Goal: Transaction & Acquisition: Purchase product/service

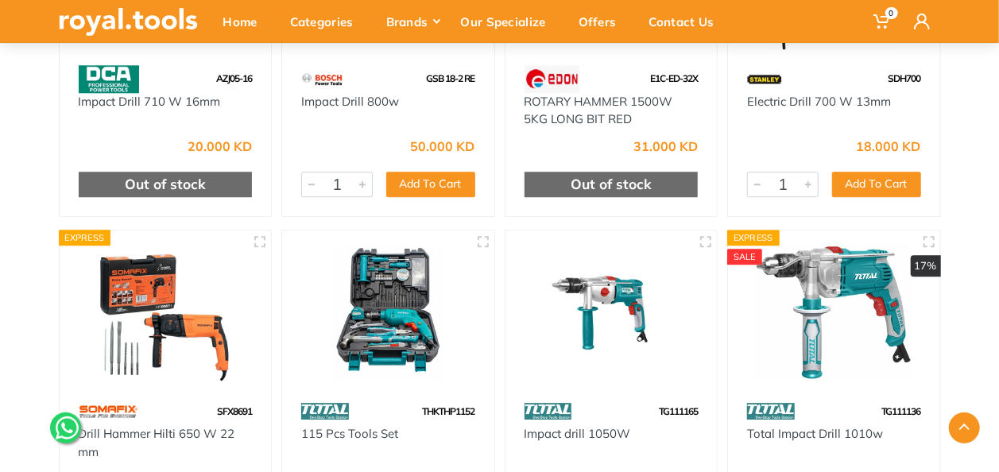
scroll to position [8029, 0]
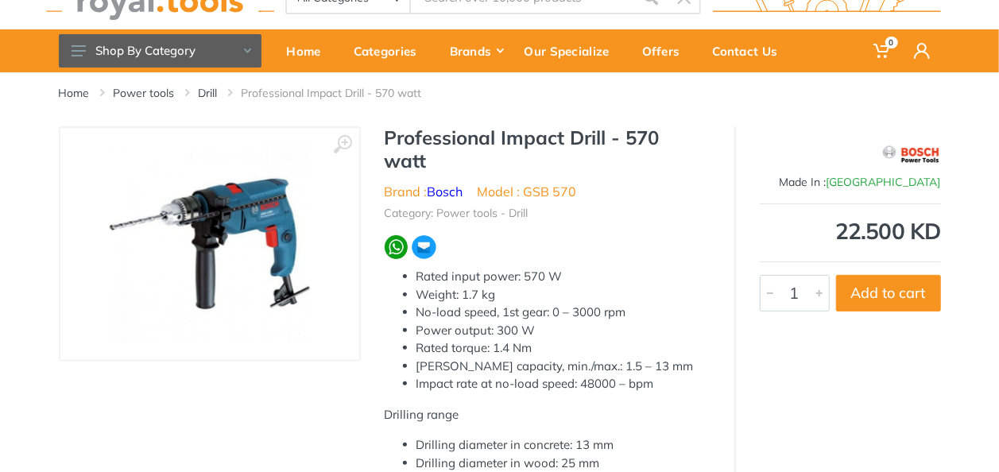
scroll to position [40, 0]
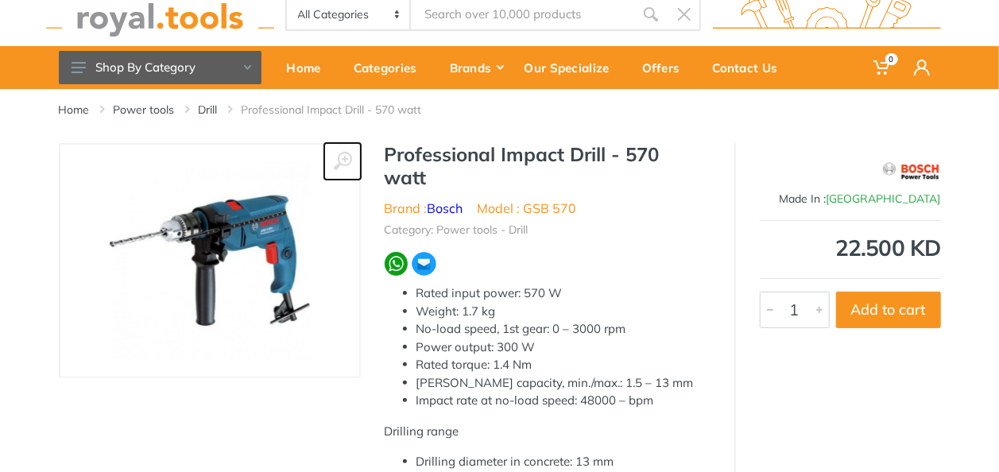
click at [342, 155] on icon at bounding box center [342, 161] width 19 height 19
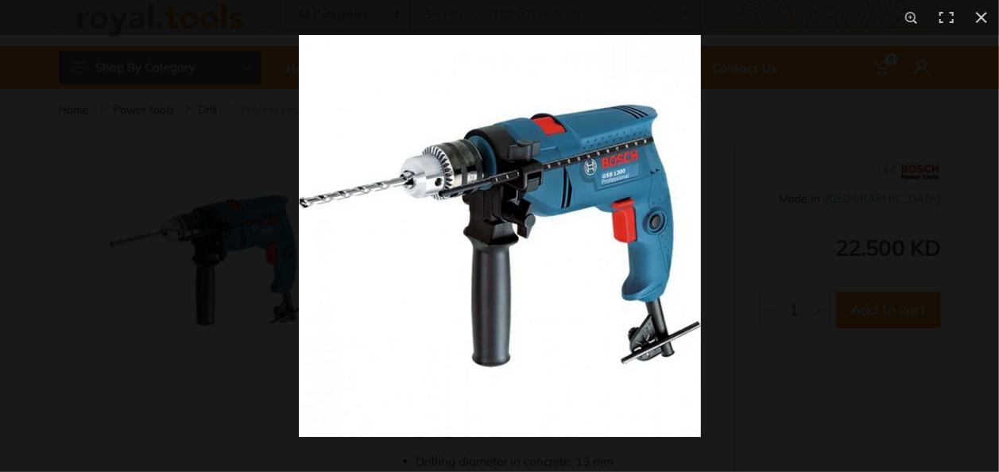
click at [496, 167] on img at bounding box center [500, 236] width 402 height 402
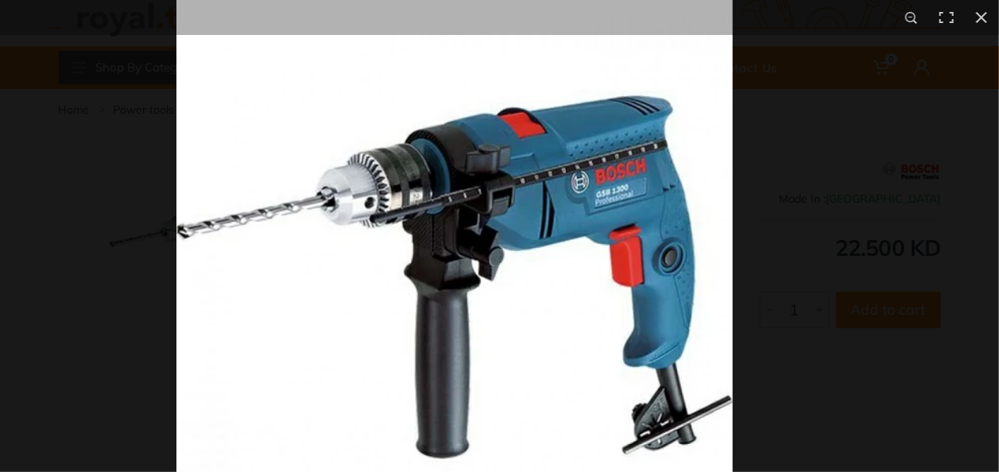
click at [419, 248] on img at bounding box center [454, 277] width 556 height 556
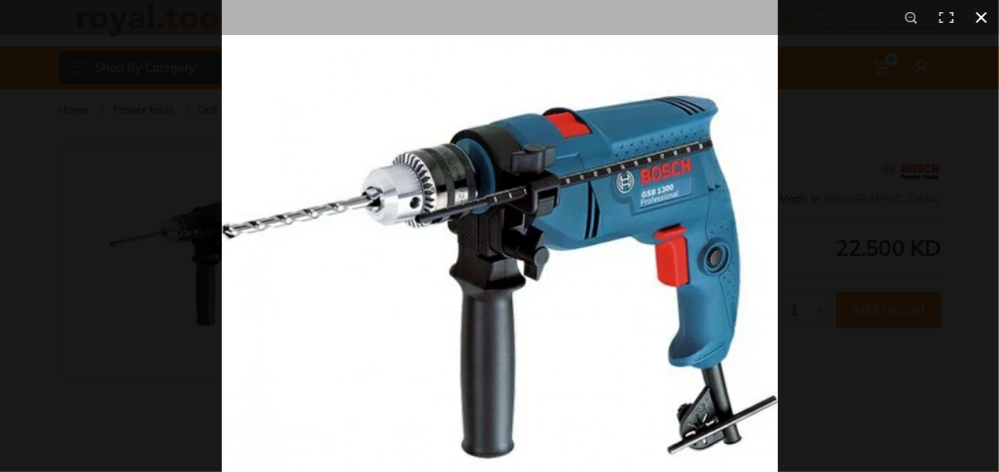
click at [891, 205] on div at bounding box center [721, 235] width 999 height 472
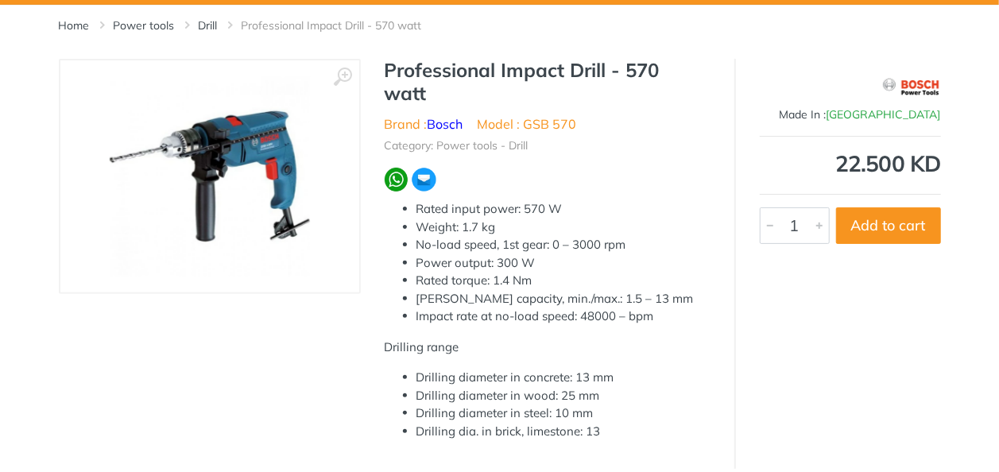
scroll to position [38, 0]
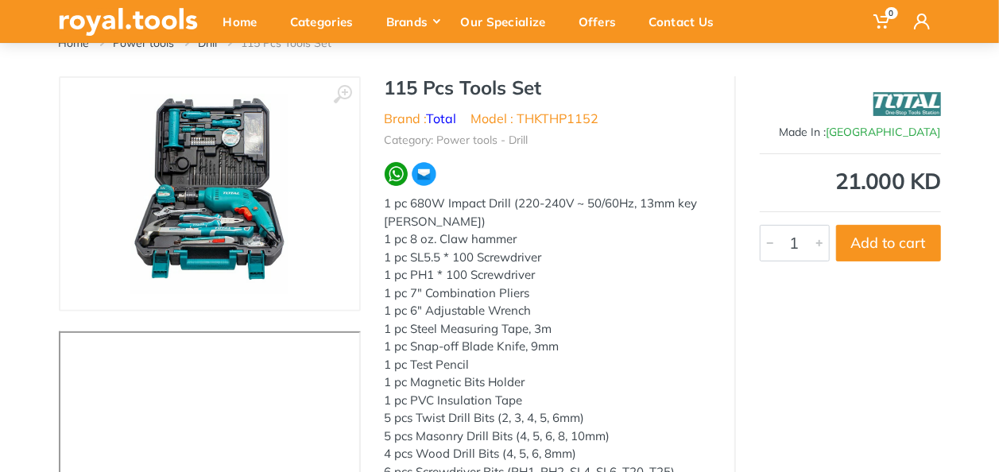
scroll to position [105, 0]
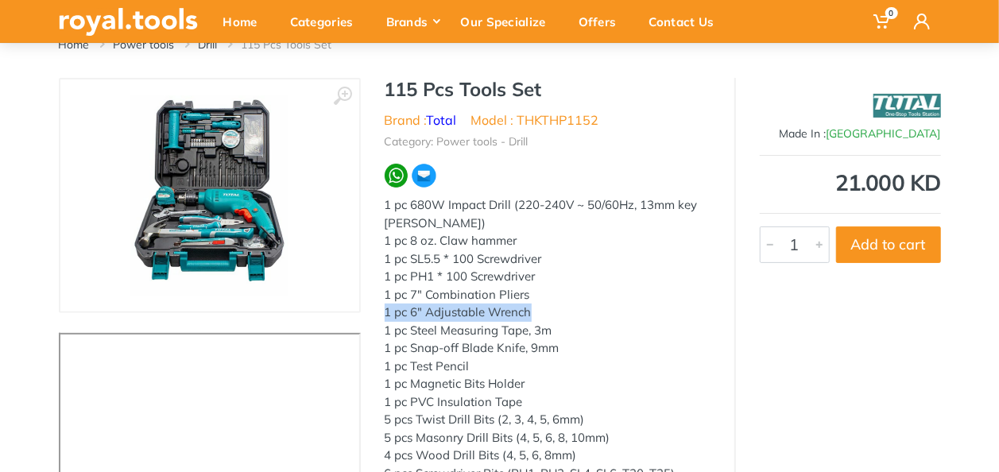
drag, startPoint x: 535, startPoint y: 311, endPoint x: 380, endPoint y: 312, distance: 154.9
click at [380, 312] on div "115 Pcs Tools Set Brand : Total Model : THKTHP1152 Category: Power tools - Dril…" at bounding box center [547, 331] width 373 height 507
drag, startPoint x: 380, startPoint y: 312, endPoint x: 545, endPoint y: 302, distance: 165.6
click at [545, 302] on p "1 pc 680W Impact Drill (220-240V ~ 50/60Hz, 13mm key [PERSON_NAME]) 1 pc 8 oz. …" at bounding box center [548, 384] width 326 height 376
drag, startPoint x: 529, startPoint y: 297, endPoint x: 385, endPoint y: 293, distance: 144.7
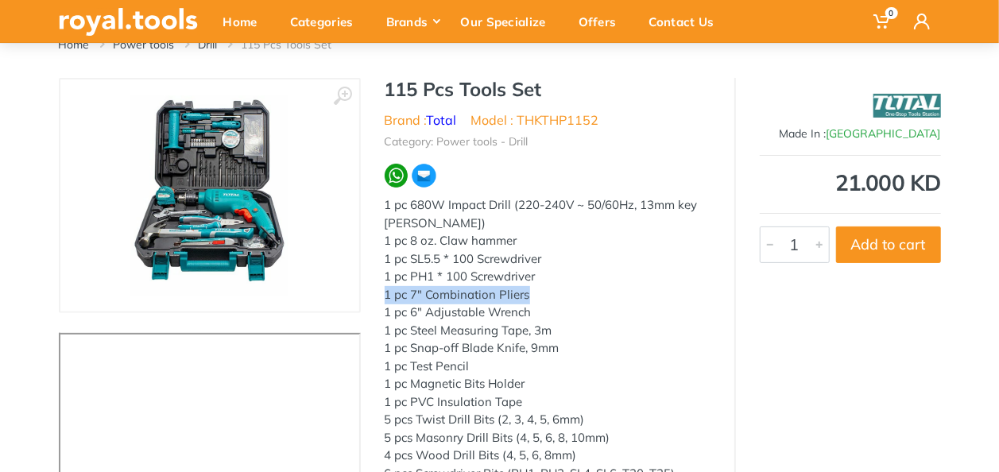
click at [385, 293] on p "1 pc 680W Impact Drill (220-240V ~ 50/60Hz, 13mm key [PERSON_NAME]) 1 pc 8 oz. …" at bounding box center [548, 384] width 326 height 376
drag, startPoint x: 385, startPoint y: 293, endPoint x: 529, endPoint y: 280, distance: 145.2
click at [529, 280] on p "1 pc 680W Impact Drill (220-240V ~ 50/60Hz, 13mm key [PERSON_NAME]) 1 pc 8 oz. …" at bounding box center [548, 384] width 326 height 376
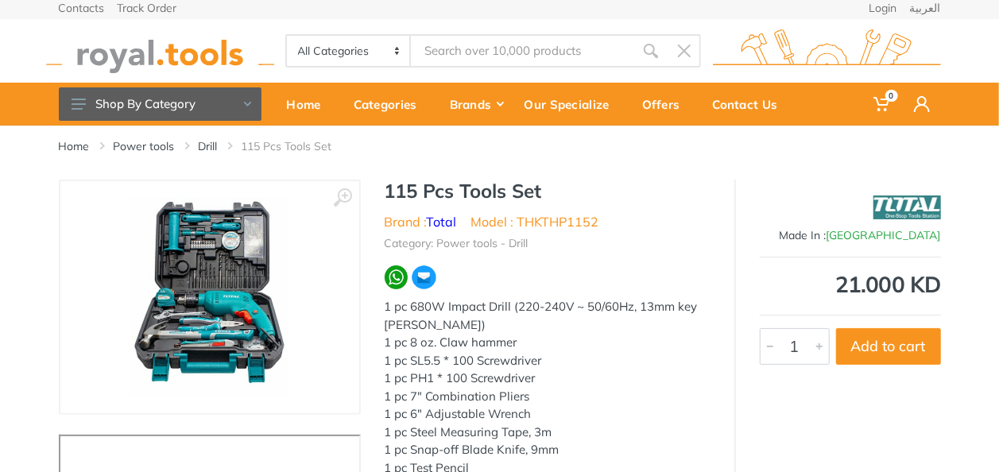
scroll to position [0, 0]
